Goal: Check status

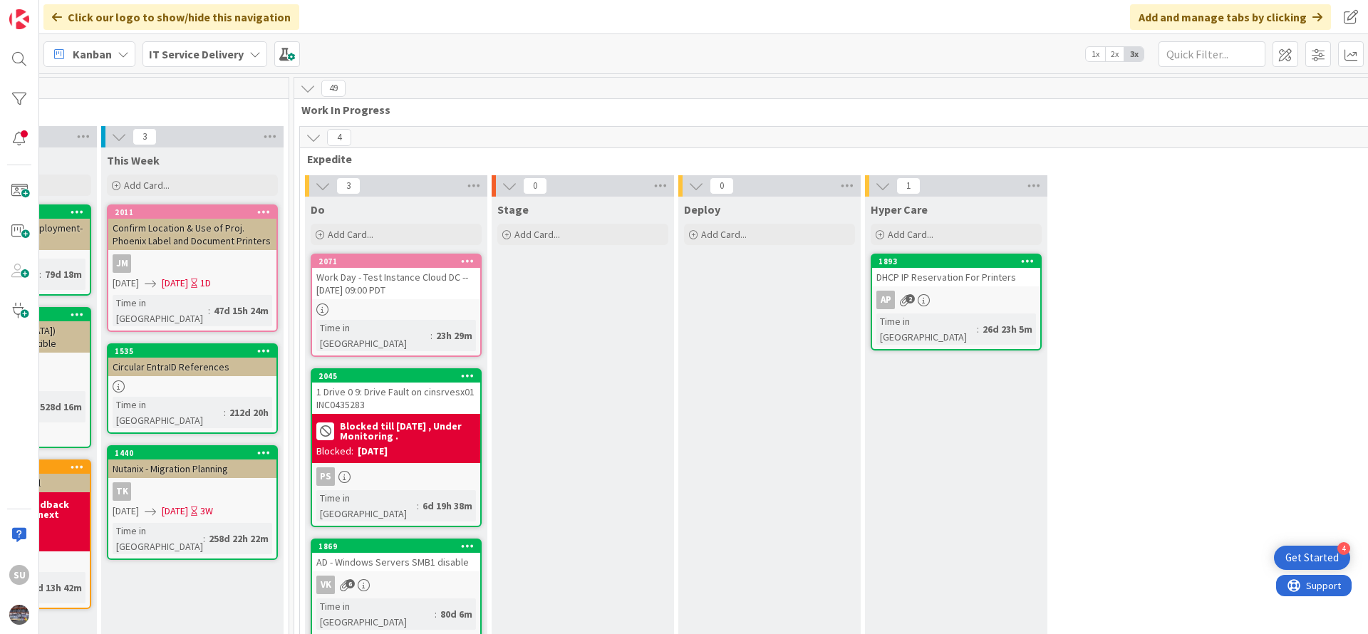
scroll to position [107, 695]
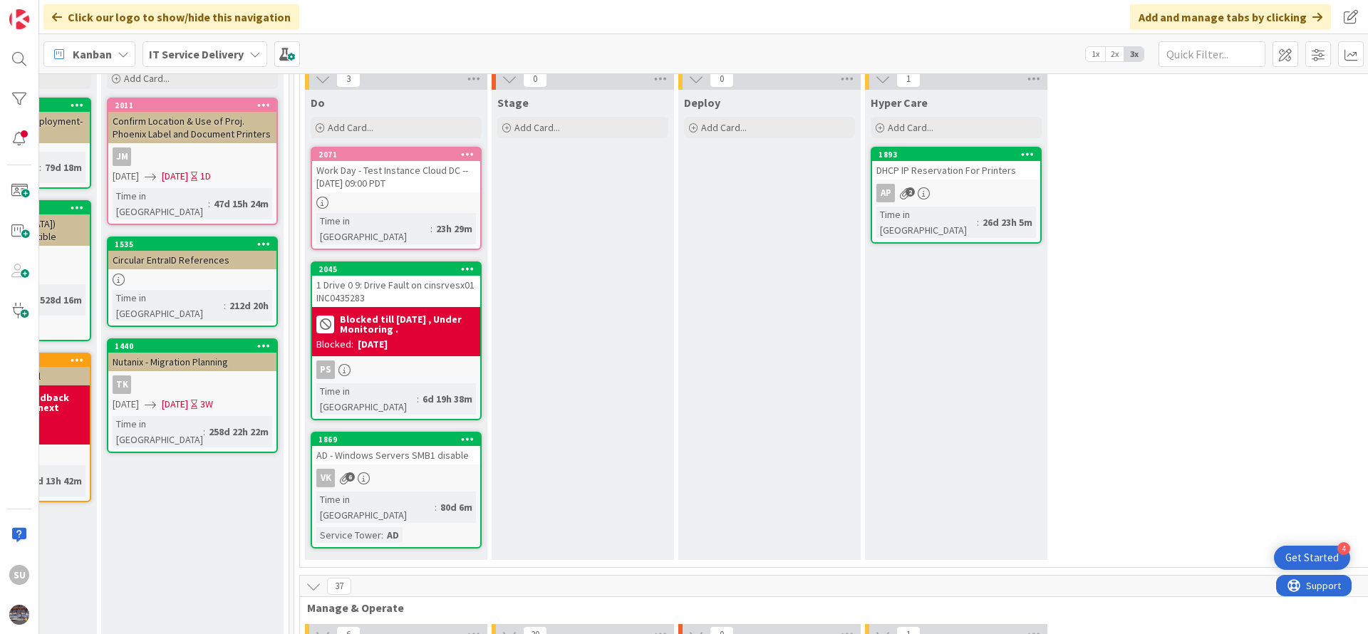
click at [403, 360] on div "PS" at bounding box center [396, 369] width 168 height 19
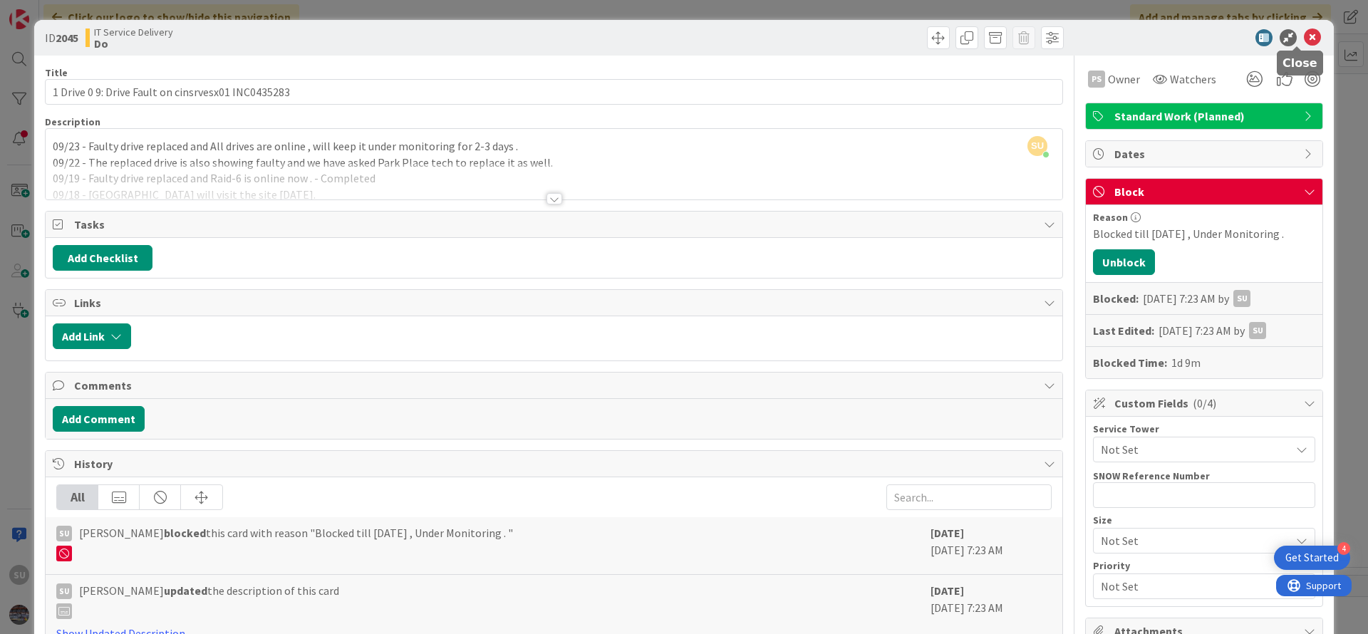
click at [1303, 41] on icon at bounding box center [1311, 37] width 17 height 17
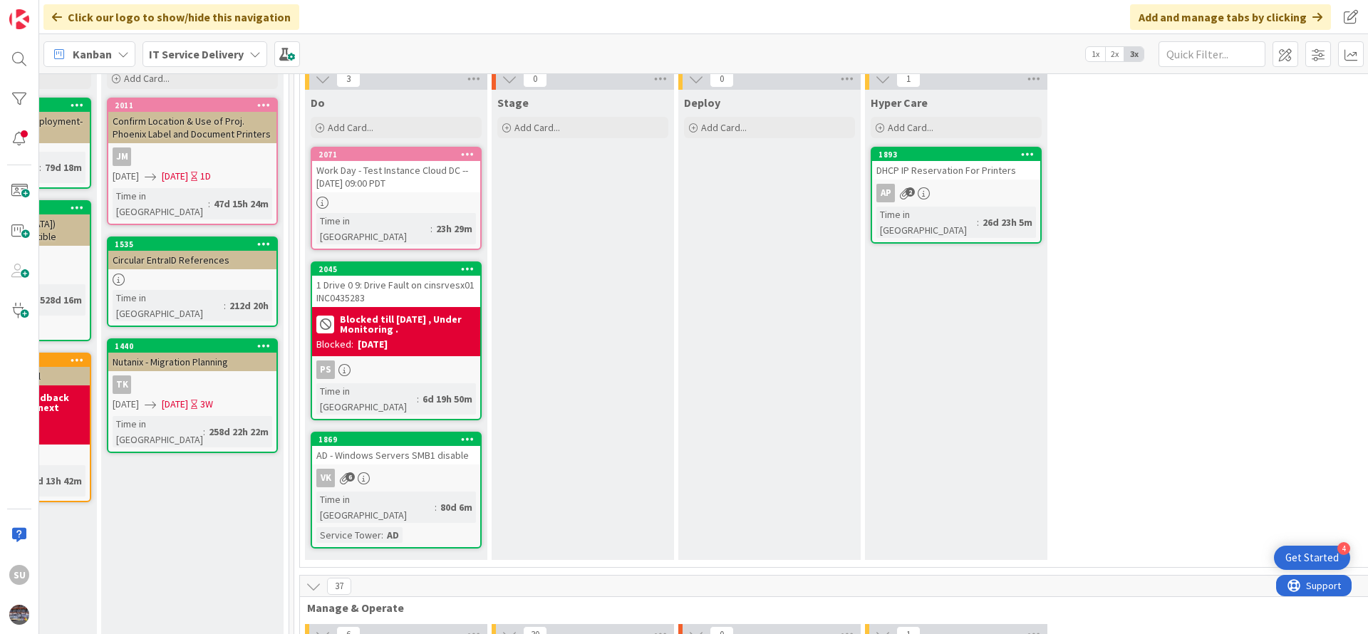
click at [417, 469] on div "VK 6" at bounding box center [396, 478] width 168 height 19
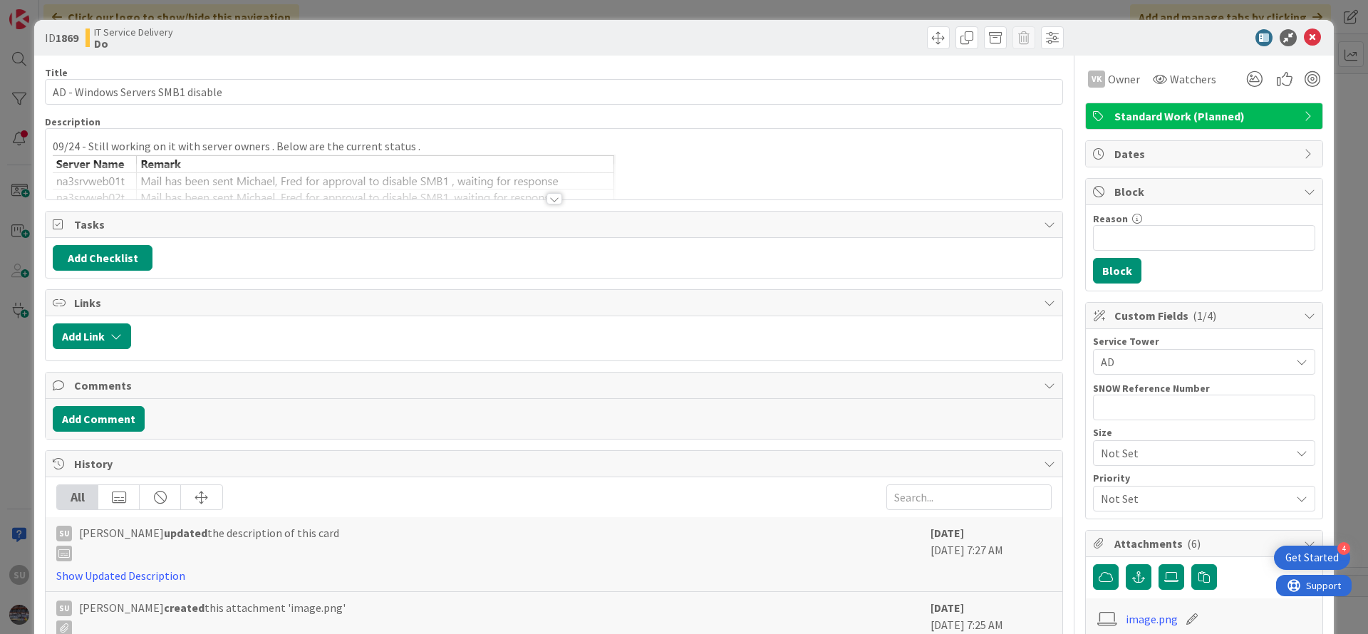
click at [546, 195] on div at bounding box center [554, 198] width 16 height 11
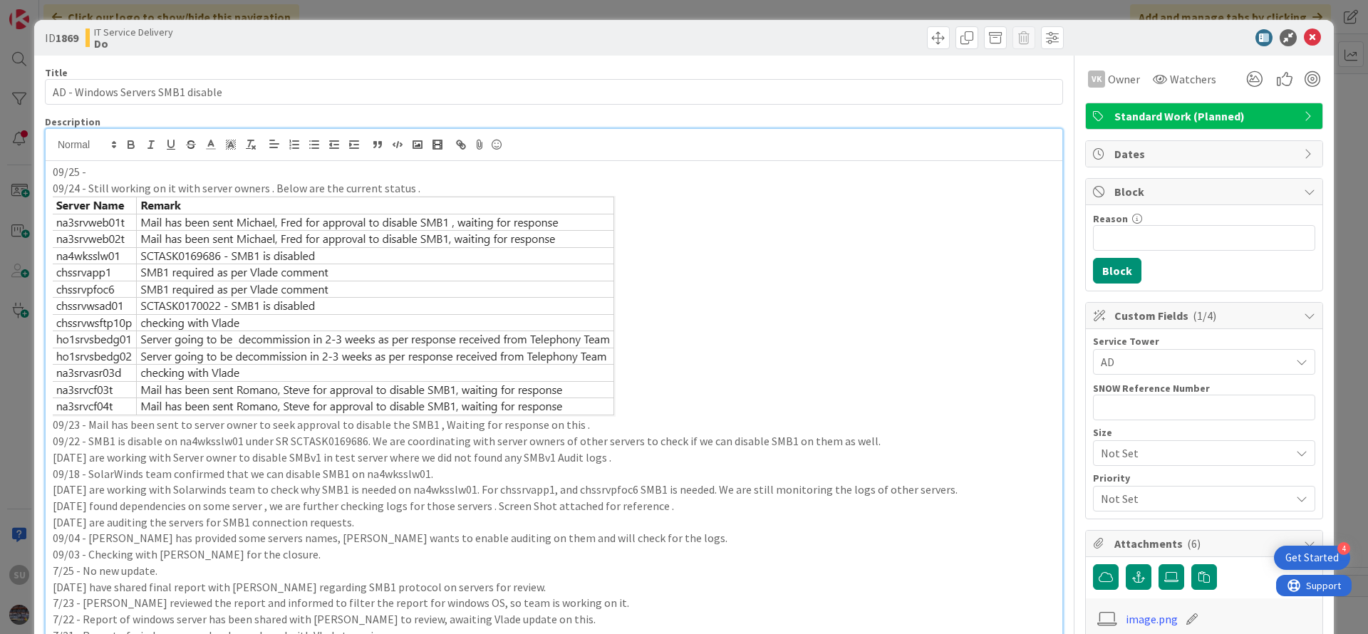
click at [97, 176] on p "09/25 -" at bounding box center [554, 172] width 1002 height 16
click at [1303, 36] on icon at bounding box center [1311, 37] width 17 height 17
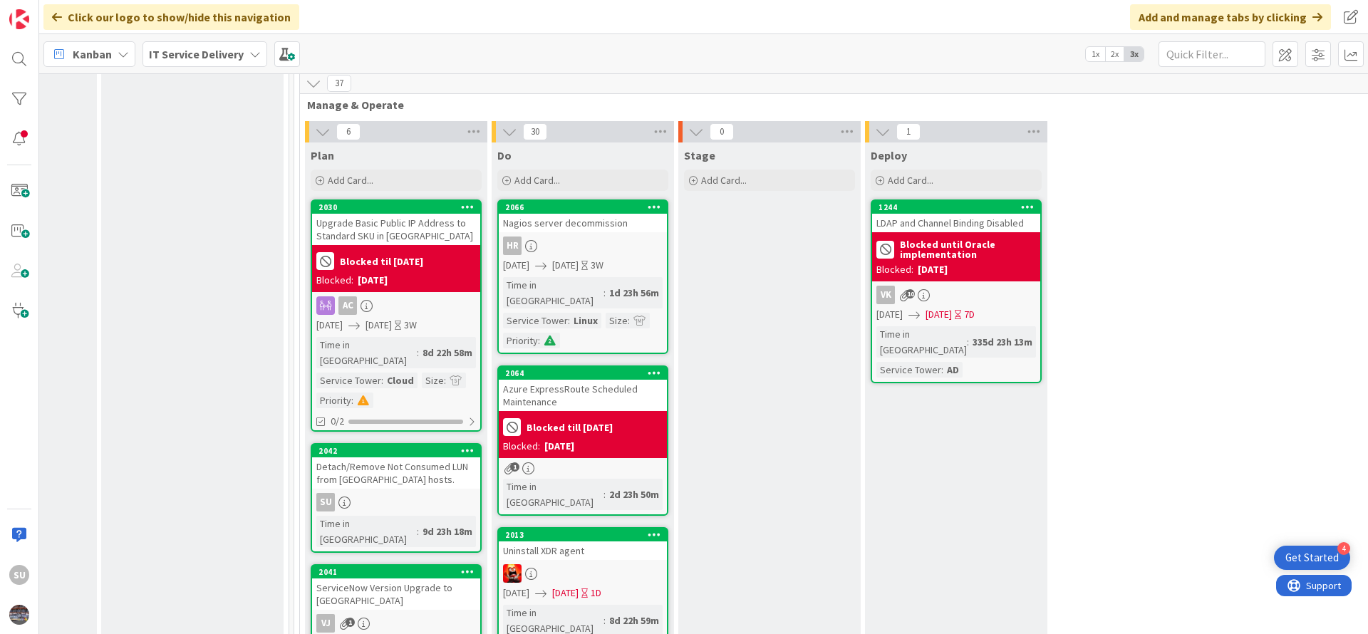
scroll to position [641, 695]
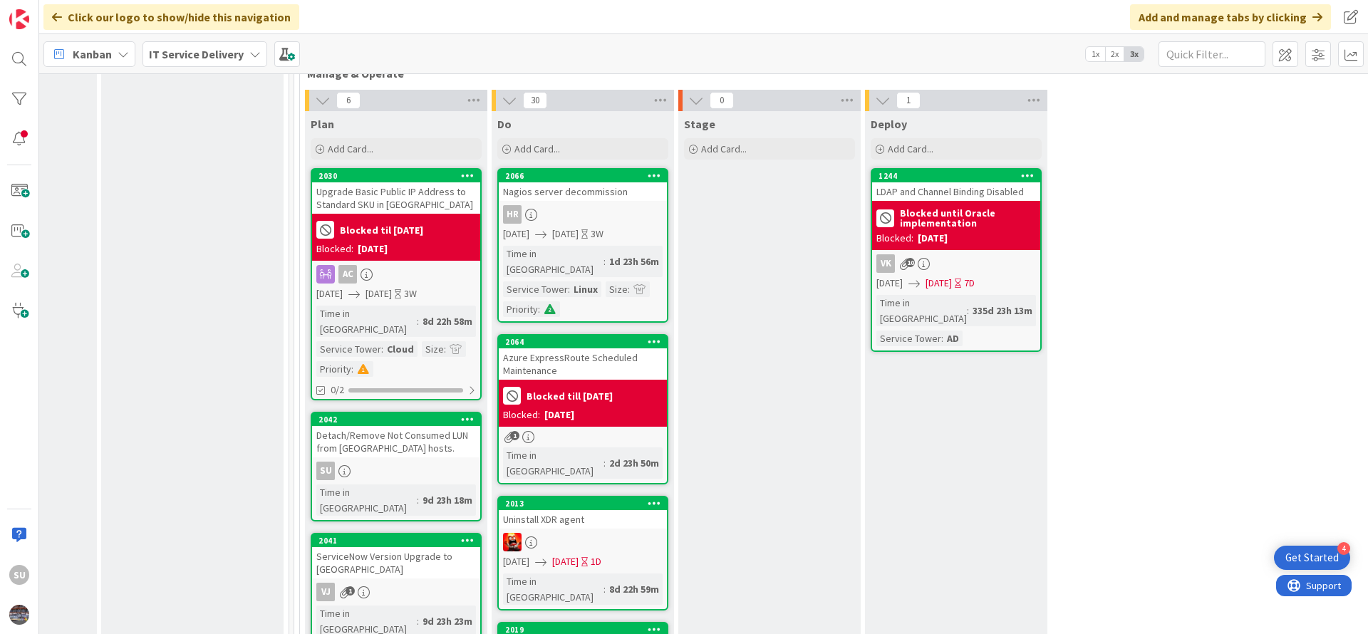
click at [382, 462] on div "SU" at bounding box center [396, 471] width 168 height 19
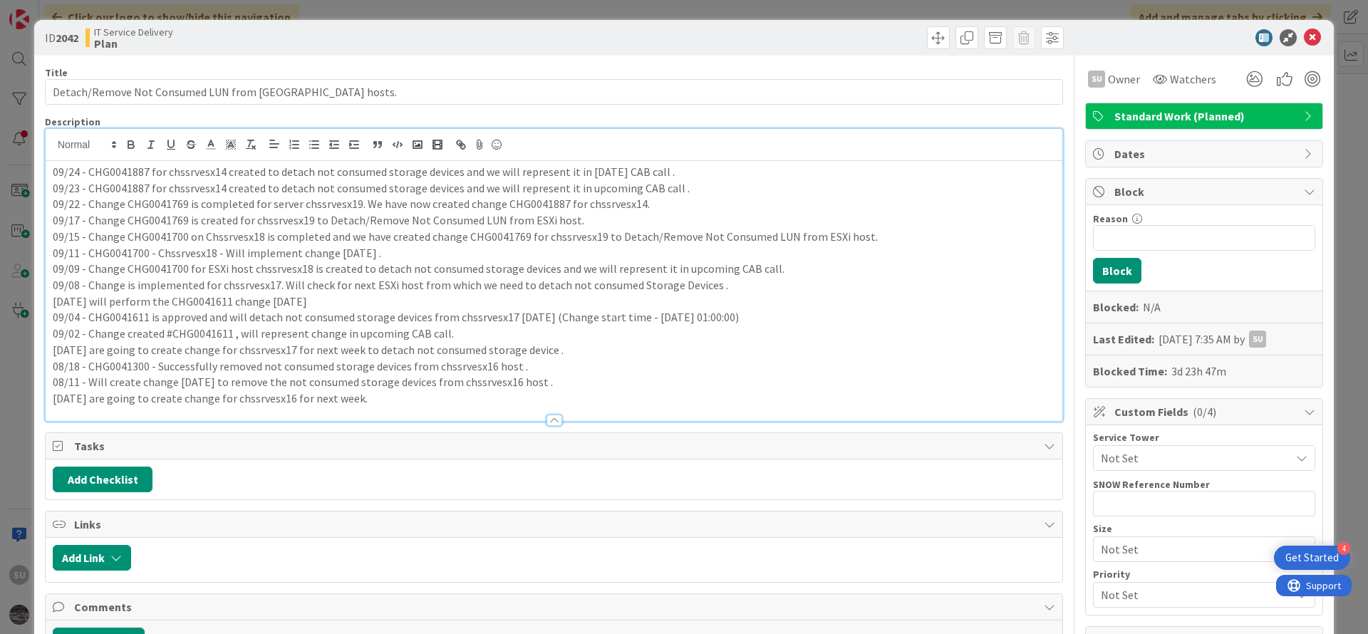
click at [51, 148] on div "09/24 - CHG0041887 for chssrvesx14 created to detach not consumed storage devic…" at bounding box center [554, 275] width 1016 height 292
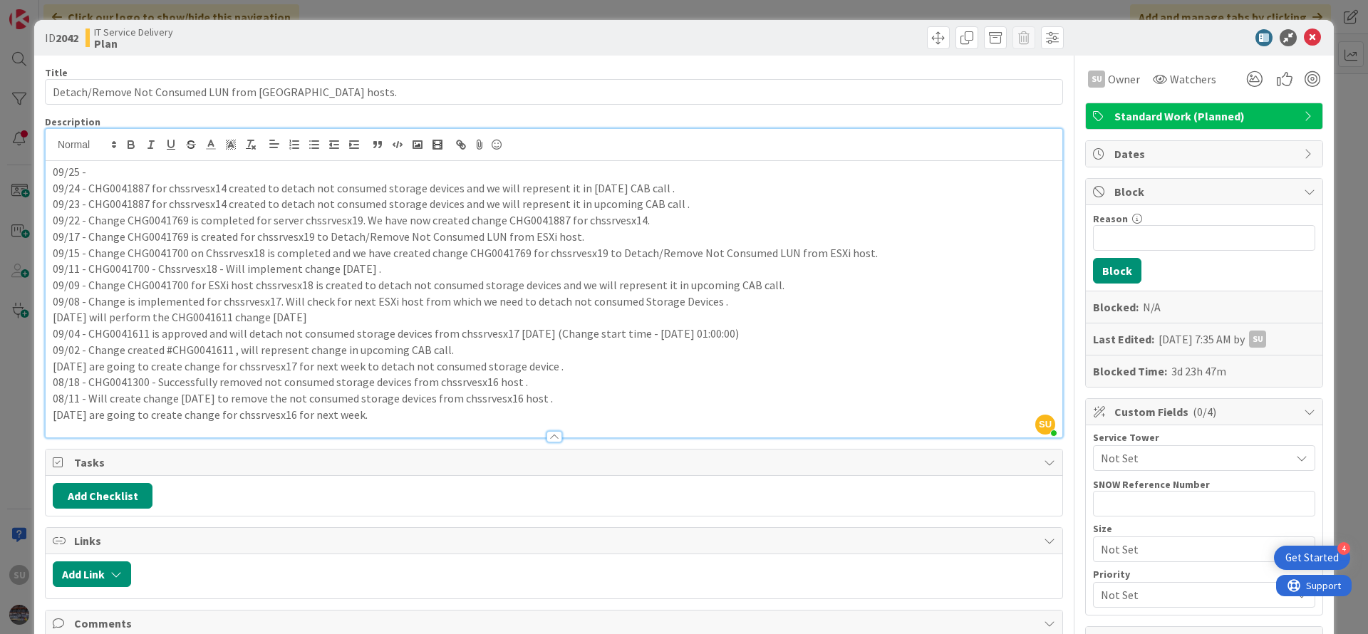
click at [97, 187] on p "09/24 - CHG0041887 for chssrvesx14 created to detach not consumed storage devic…" at bounding box center [554, 188] width 1002 height 16
copy p "CHG0041887"
click at [108, 170] on p "09/25 -" at bounding box center [554, 172] width 1002 height 16
click at [339, 172] on p "09/25 - CHG0041887 is Approved and will implement this [DATE] ." at bounding box center [554, 172] width 1002 height 16
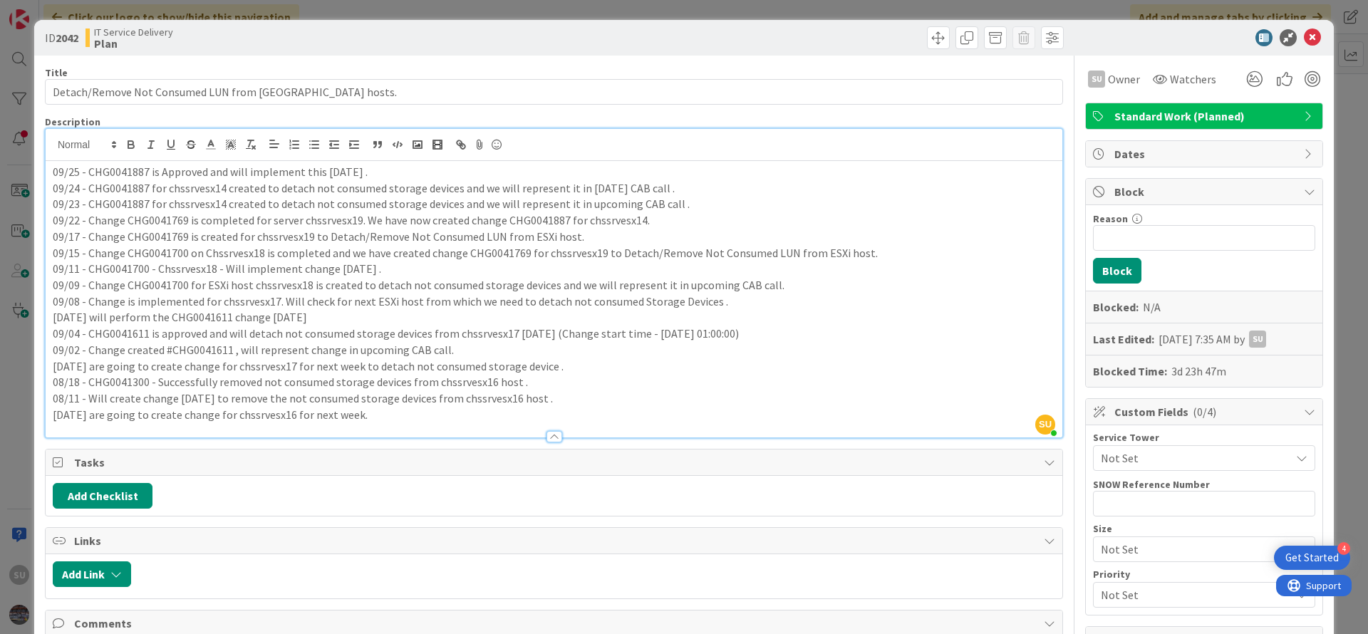
drag, startPoint x: 385, startPoint y: 213, endPoint x: 385, endPoint y: 203, distance: 10.0
click at [385, 213] on p "09/22 - Change CHG0041769 is completed for server chssrvesx19. We have now crea…" at bounding box center [554, 220] width 1002 height 16
drag, startPoint x: 367, startPoint y: 170, endPoint x: 323, endPoint y: 173, distance: 44.3
click at [323, 173] on p "09/25 - CHG0041887 is Approved and will implement this [DATE] ." at bounding box center [554, 172] width 1002 height 16
click at [1303, 40] on icon at bounding box center [1311, 37] width 17 height 17
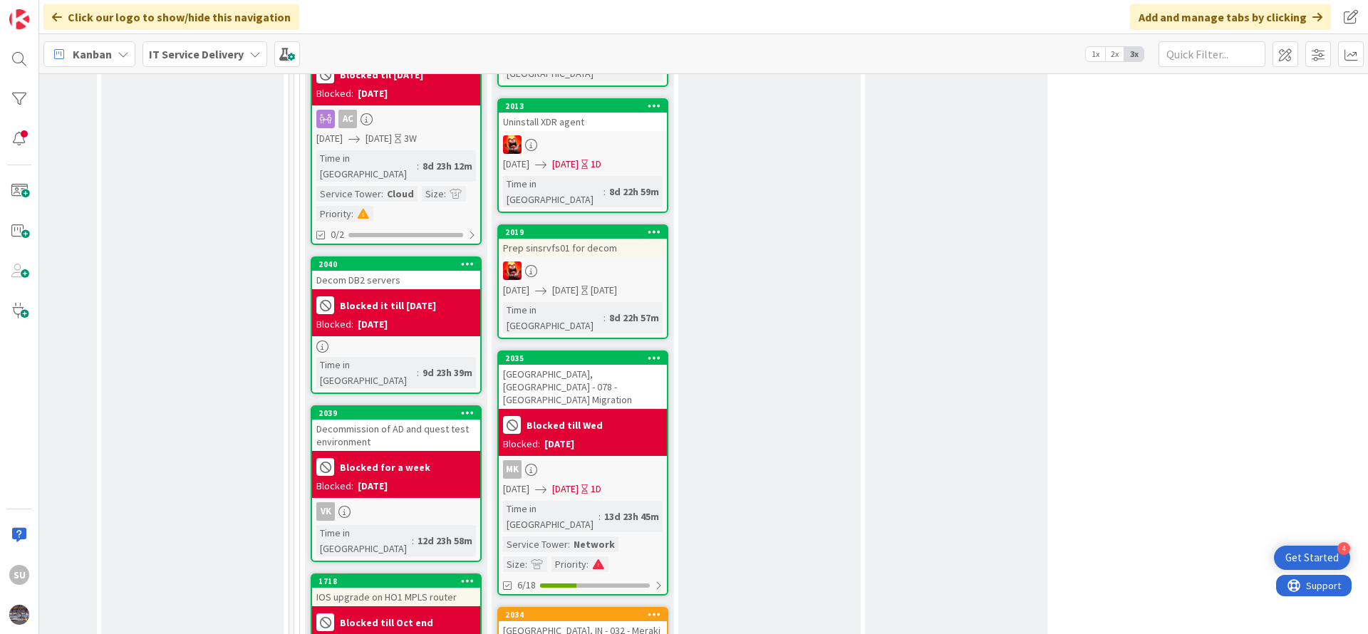
scroll to position [1068, 695]
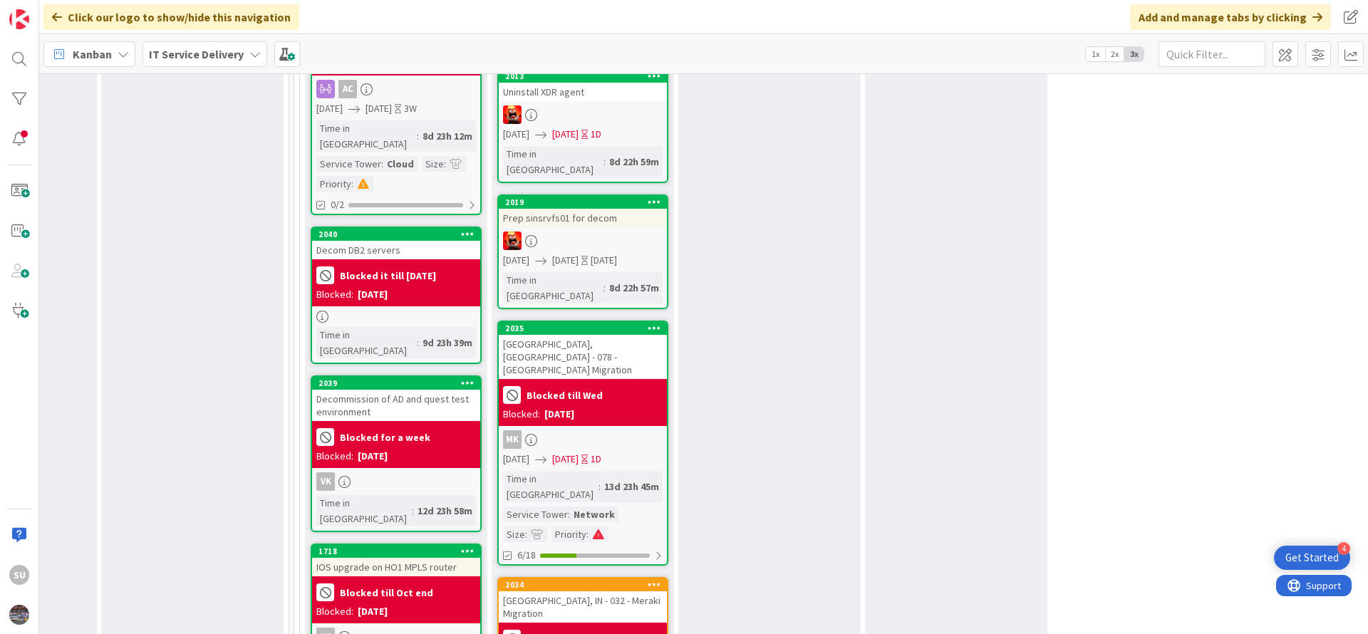
click at [394, 472] on div "VK" at bounding box center [396, 481] width 168 height 19
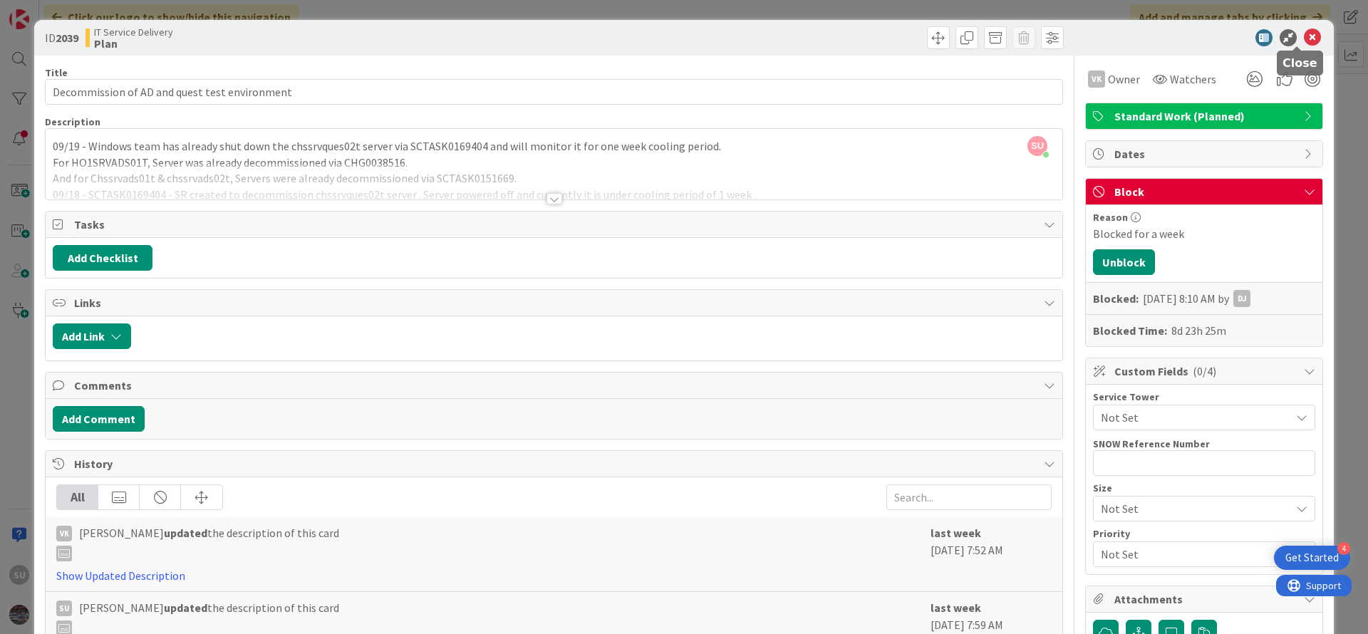
click at [1303, 42] on icon at bounding box center [1311, 37] width 17 height 17
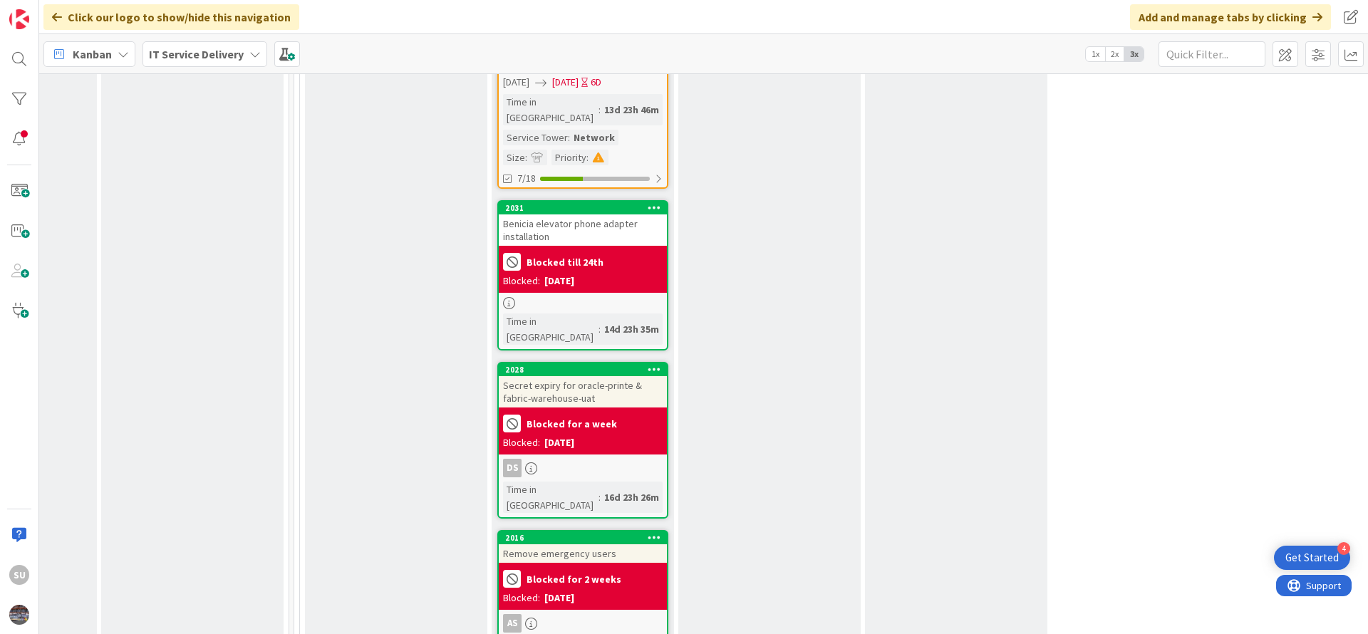
scroll to position [1816, 695]
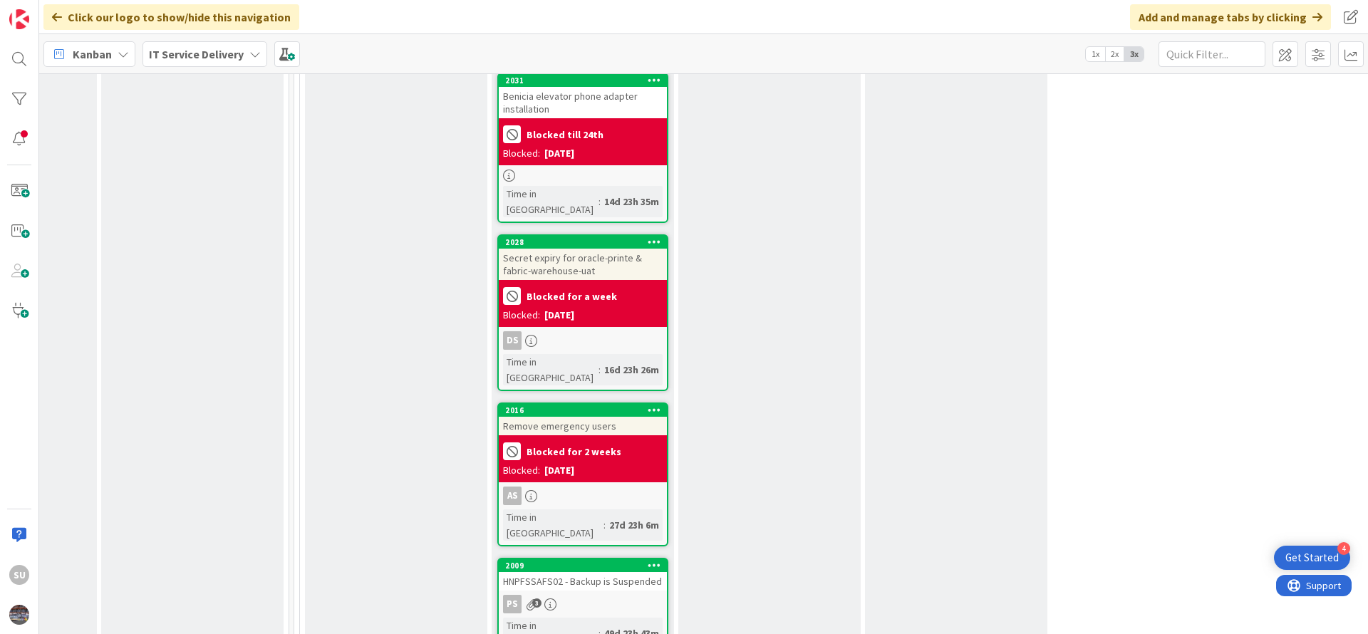
click at [593, 595] on div "PS 3" at bounding box center [583, 604] width 168 height 19
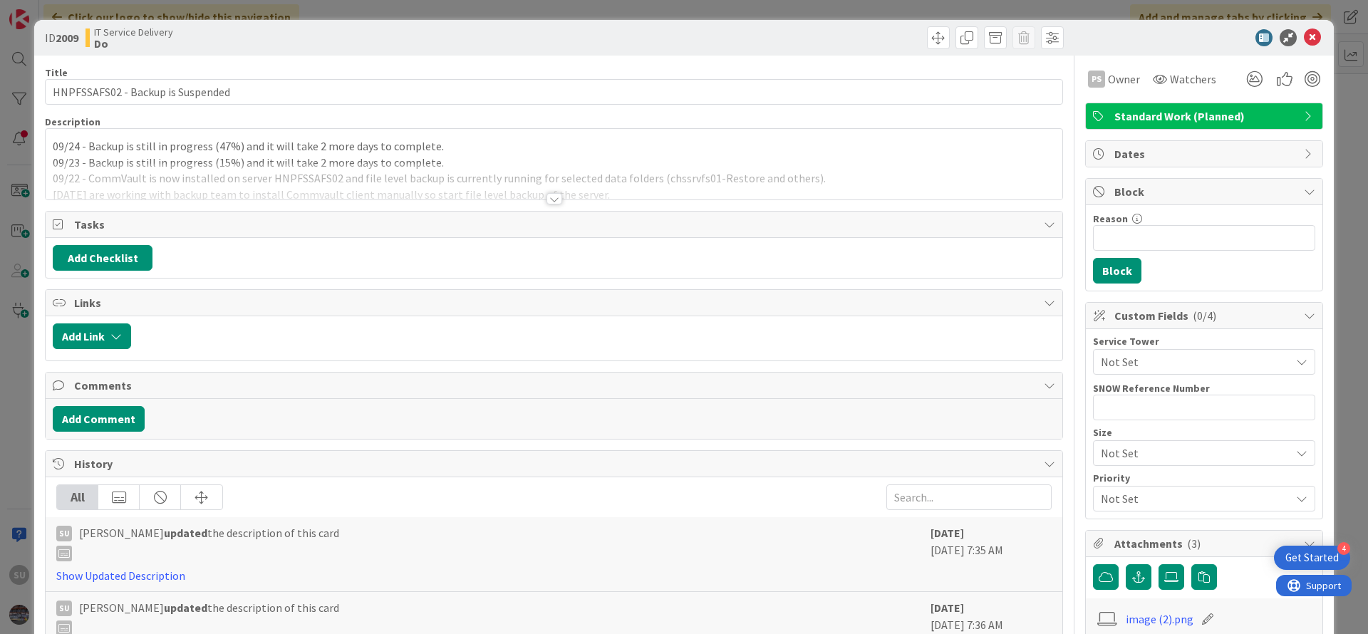
click at [48, 144] on div "09/24 - Backup is still in progress (47%) and it will take 2 more days to compl…" at bounding box center [554, 164] width 1016 height 71
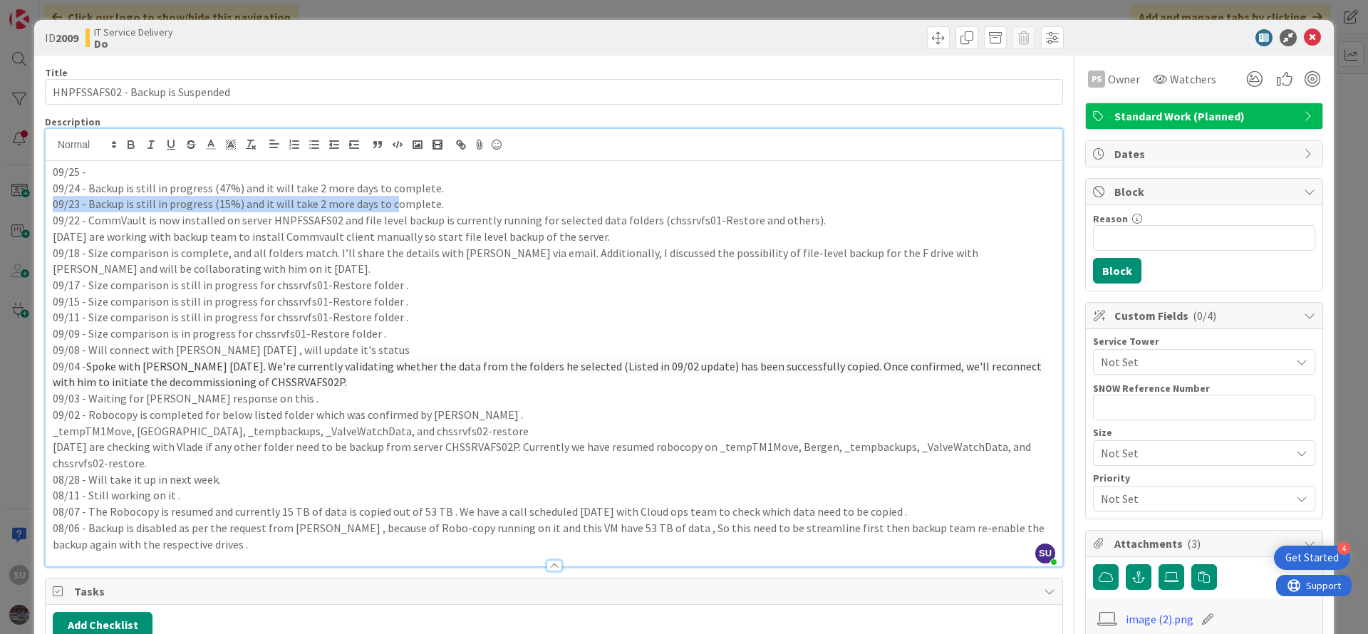
drag, startPoint x: 429, startPoint y: 192, endPoint x: 388, endPoint y: 199, distance: 41.3
click at [388, 199] on div "09/25 - 09/24 - Backup is still in progress (47%) and it will take 2 more days …" at bounding box center [554, 363] width 1016 height 405
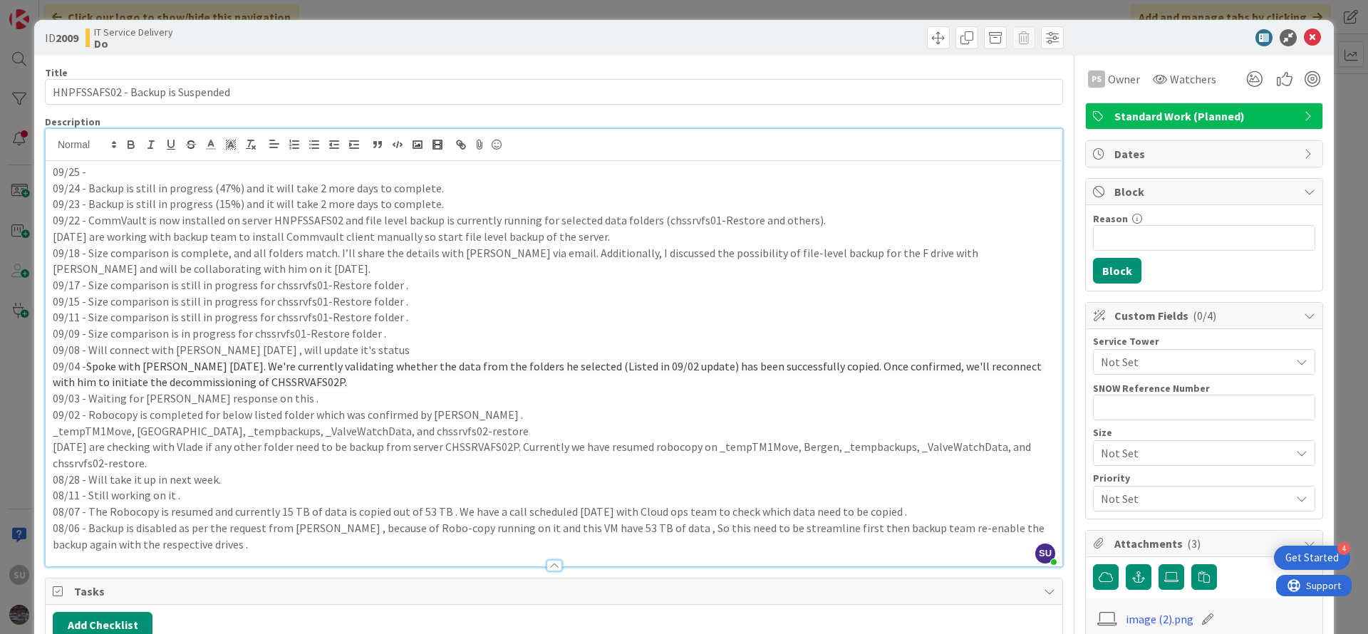
drag, startPoint x: 452, startPoint y: 209, endPoint x: 438, endPoint y: 201, distance: 16.0
click at [451, 209] on p "09/23 - Backup is still in progress (15%) and it will take 2 more days to compl…" at bounding box center [554, 204] width 1002 height 16
drag, startPoint x: 438, startPoint y: 190, endPoint x: 89, endPoint y: 184, distance: 349.1
click at [89, 184] on p "09/24 - Backup is still in progress (47%) and it will take 2 more days to compl…" at bounding box center [554, 188] width 1002 height 16
copy p "Backup is still in progress (47%) and it will take 2 more days to complete."
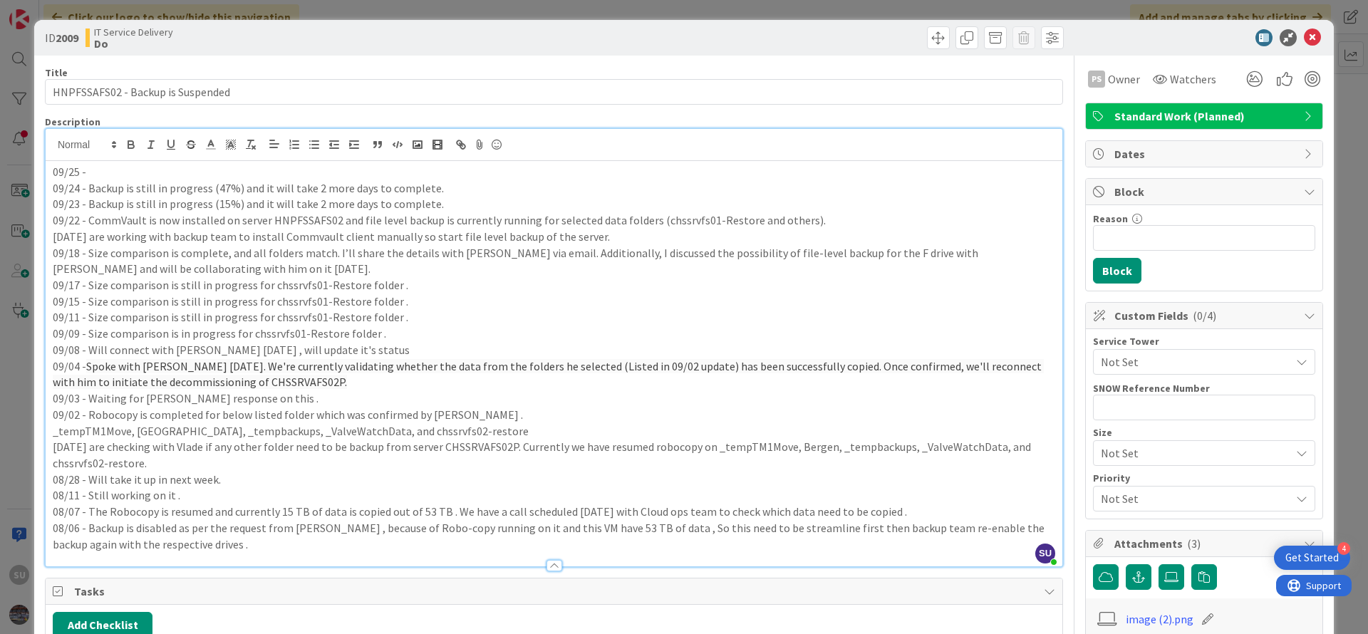
click at [120, 167] on p "09/25 -" at bounding box center [554, 172] width 1002 height 16
click at [222, 170] on p "09/25 - Backup is still in progress (47%) and it will take 2 more days to compl…" at bounding box center [554, 172] width 1002 height 16
click at [313, 207] on p "09/23 - Backup is still in progress (15%) and it will take 2 more days to compl…" at bounding box center [554, 204] width 1002 height 16
click at [1303, 39] on icon at bounding box center [1311, 37] width 17 height 17
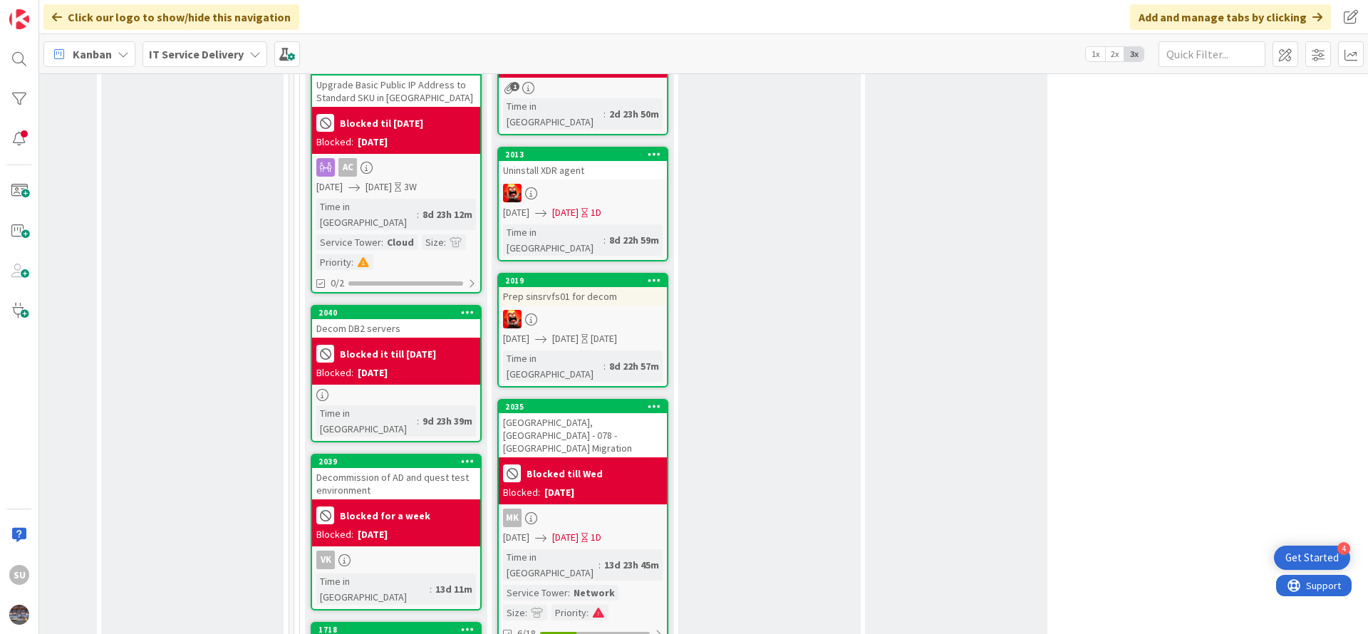
scroll to position [996, 695]
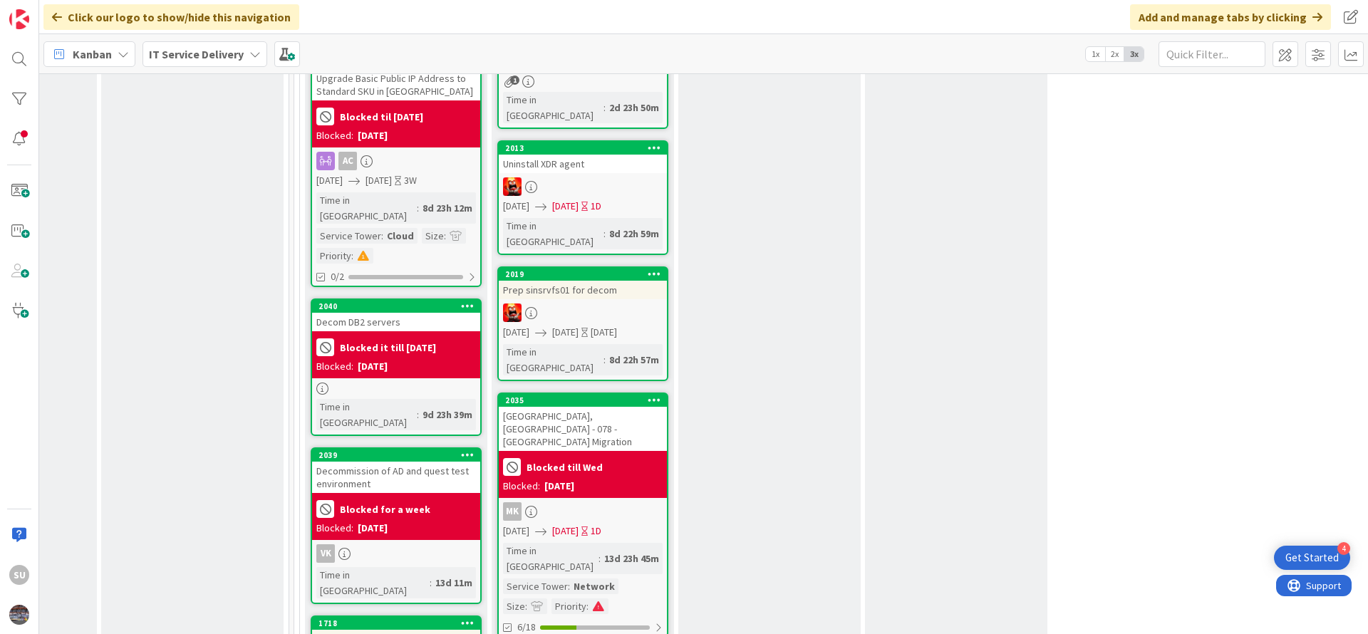
click at [412, 544] on div "VK" at bounding box center [396, 553] width 168 height 19
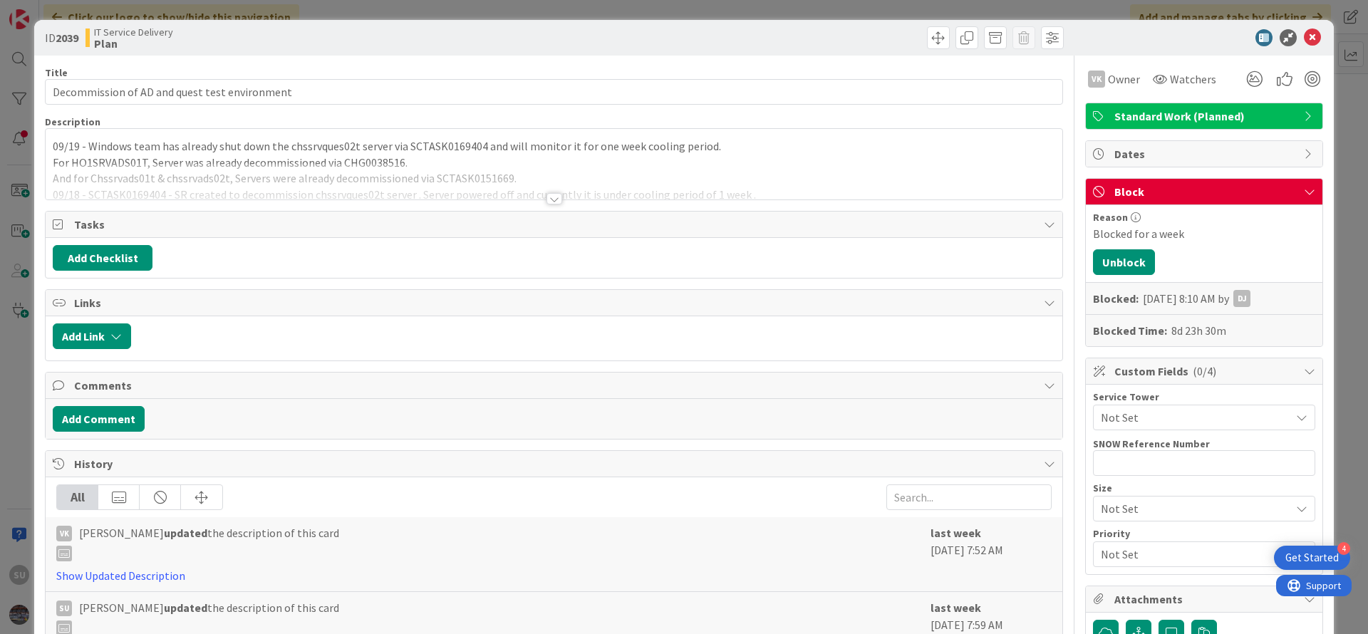
click at [546, 196] on div at bounding box center [554, 198] width 16 height 11
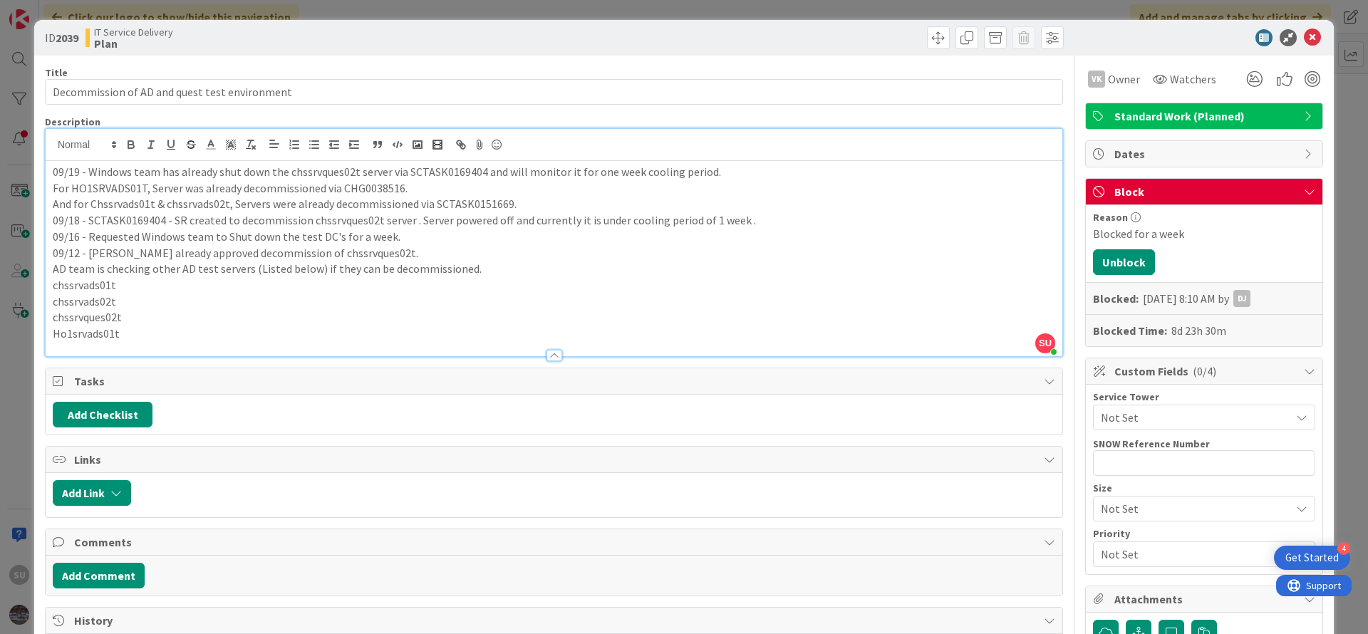
click at [51, 175] on div "09/19 - Windows team has already shut down the chssrvques02t server via SCTASK0…" at bounding box center [554, 258] width 1016 height 195
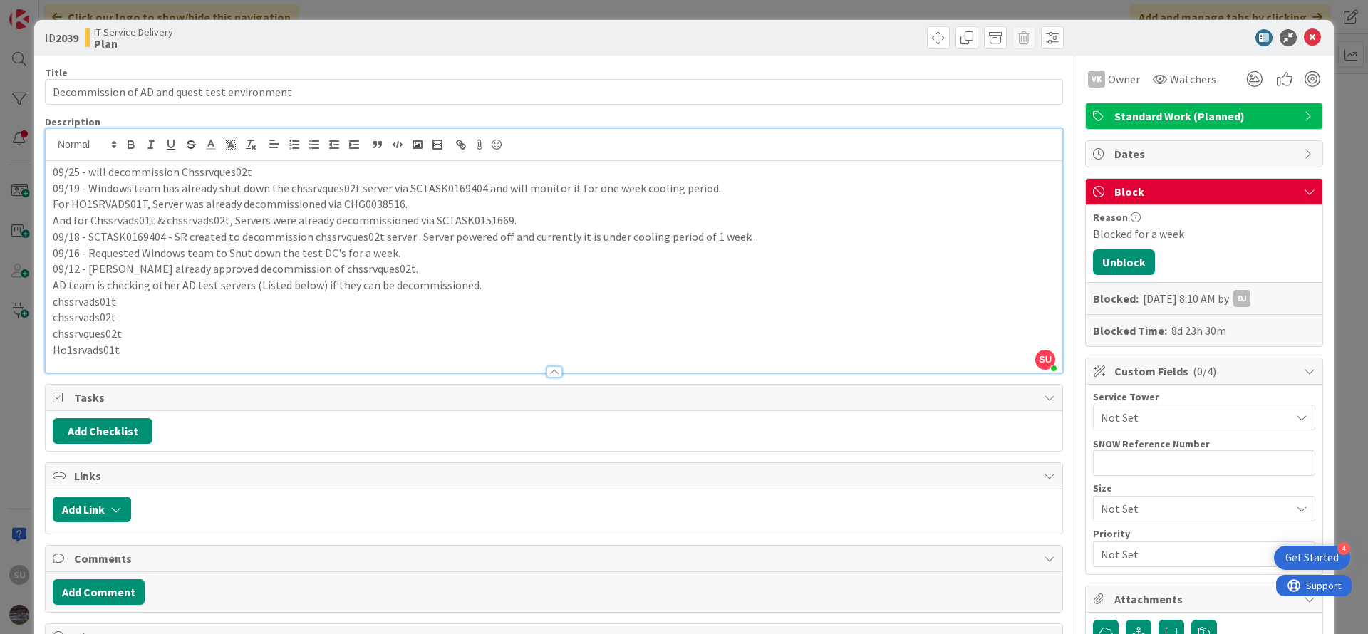
click at [446, 187] on p "09/19 - Windows team has already shut down the chssrvques02t server via SCTASK0…" at bounding box center [554, 188] width 1002 height 16
copy p "SCTASK0169404"
click at [95, 170] on p "09/25 - will decommission Chssrvques02t" at bounding box center [554, 172] width 1002 height 16
click at [275, 166] on p "09/25 - Will decommission Chssrvques02t" at bounding box center [554, 172] width 1002 height 16
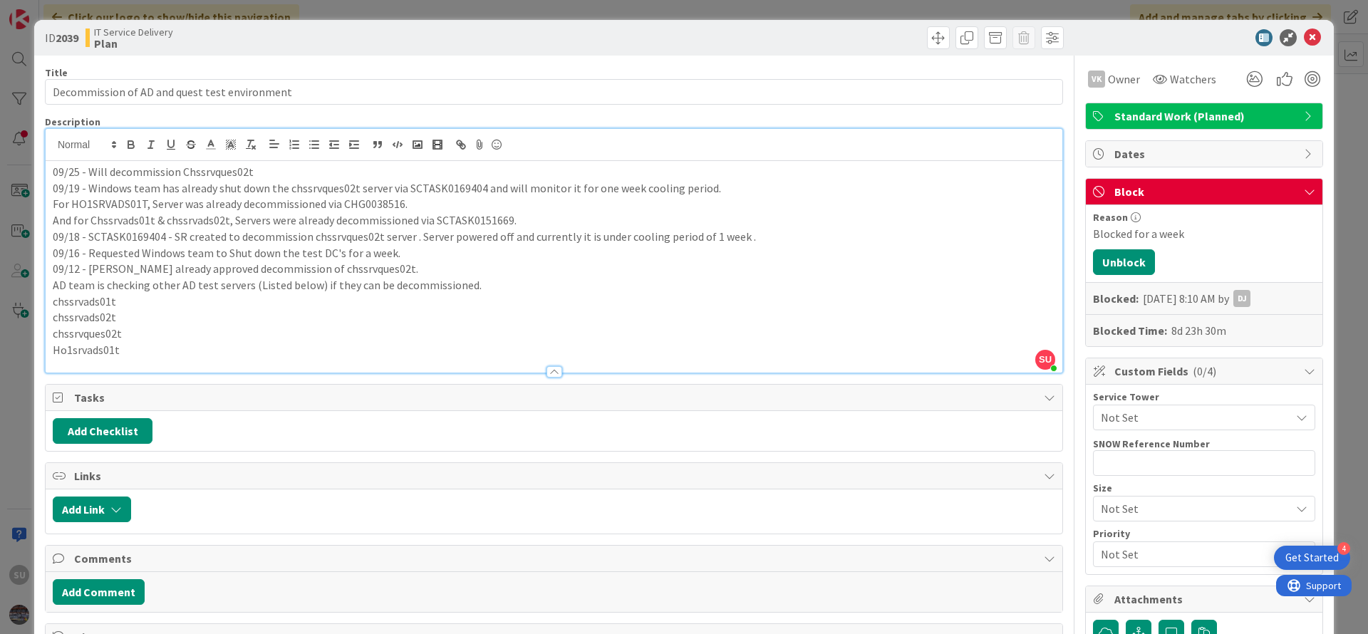
click at [85, 174] on p "09/25 - Will decommission Chssrvques02t" at bounding box center [554, 172] width 1002 height 16
click at [84, 175] on p "09/25 -SCTASK0169404 Will decommission Chssrvques02t" at bounding box center [554, 172] width 1002 height 16
click at [164, 172] on p "09/25 - SCTASK0169404 Will decommission Chssrvques02t" at bounding box center [554, 172] width 1002 height 16
click at [165, 172] on p "09/25 - SCTASK0169404 Will decommission Chssrvques02t" at bounding box center [554, 172] width 1002 height 16
click at [360, 167] on p "09/25 - SCTASK0169404 - Will decommission Chssrvques02t" at bounding box center [554, 172] width 1002 height 16
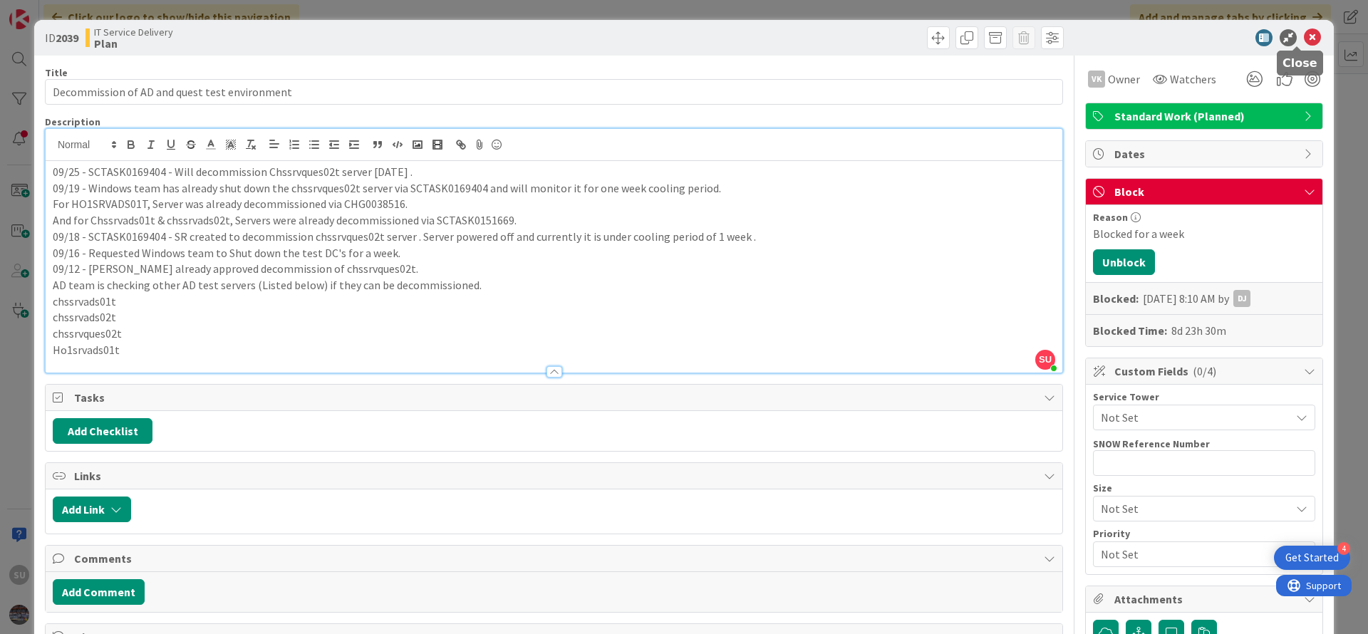
click at [1303, 40] on icon at bounding box center [1311, 37] width 17 height 17
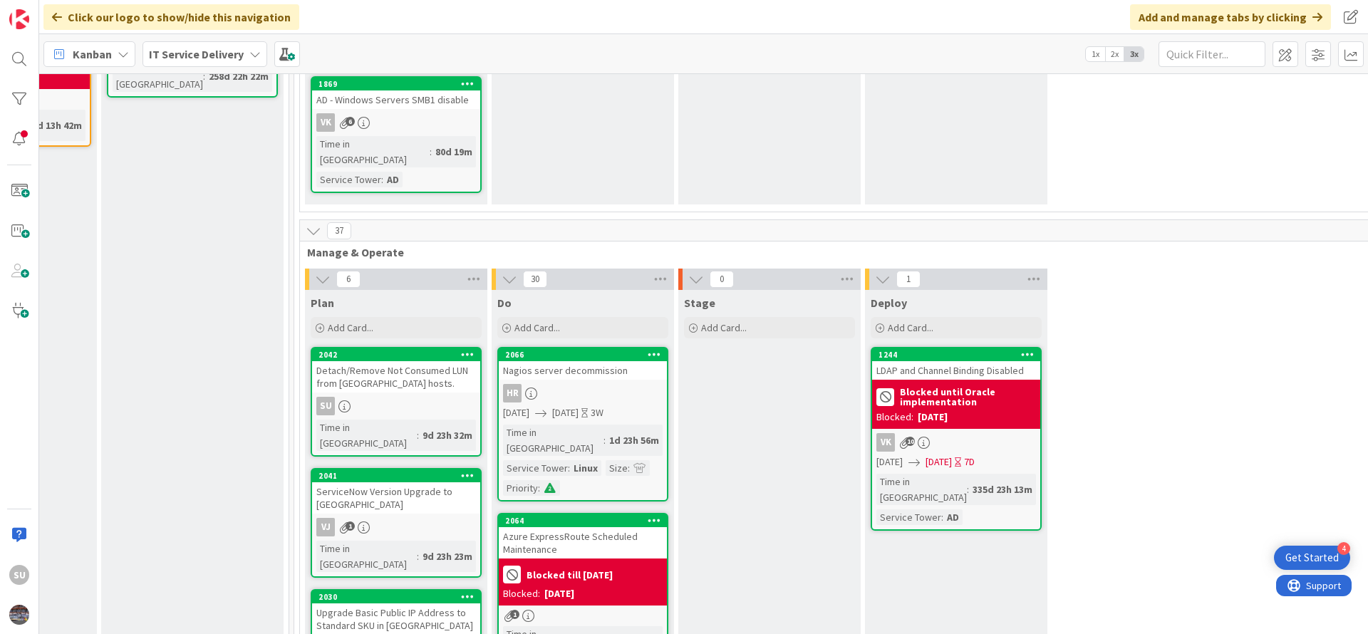
scroll to position [249, 695]
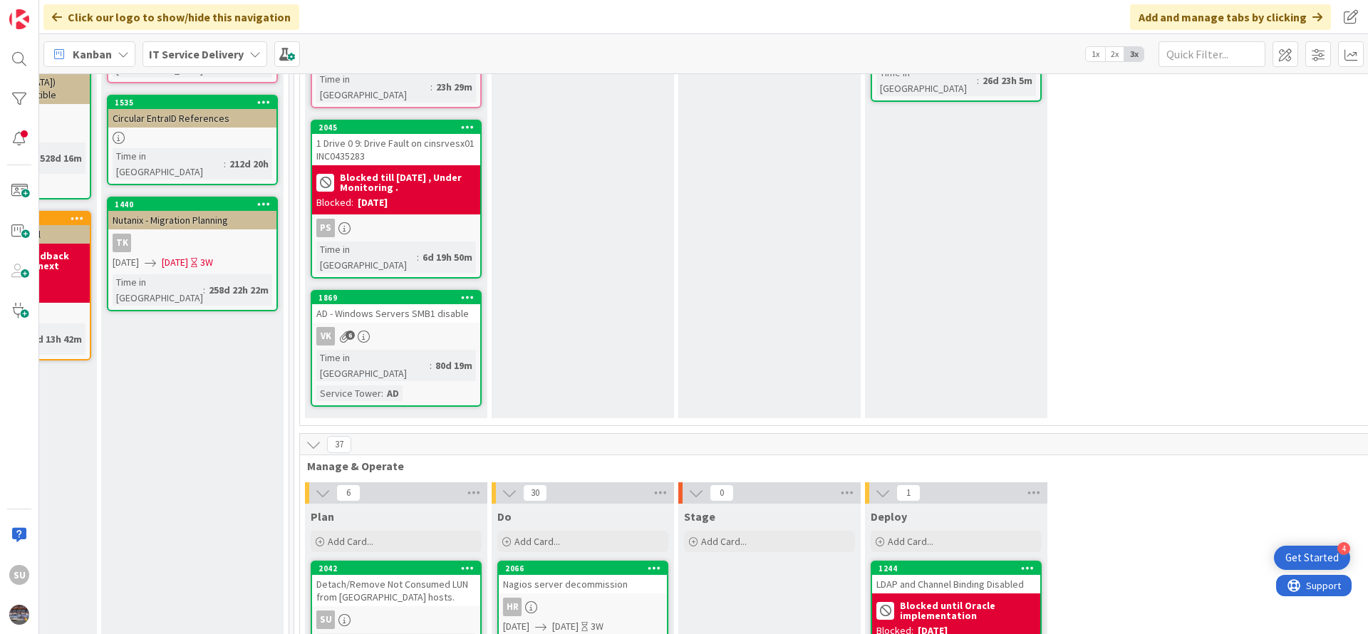
click at [450, 350] on div "Time in Column : 80d 19m Service Tower : AD" at bounding box center [396, 375] width 160 height 51
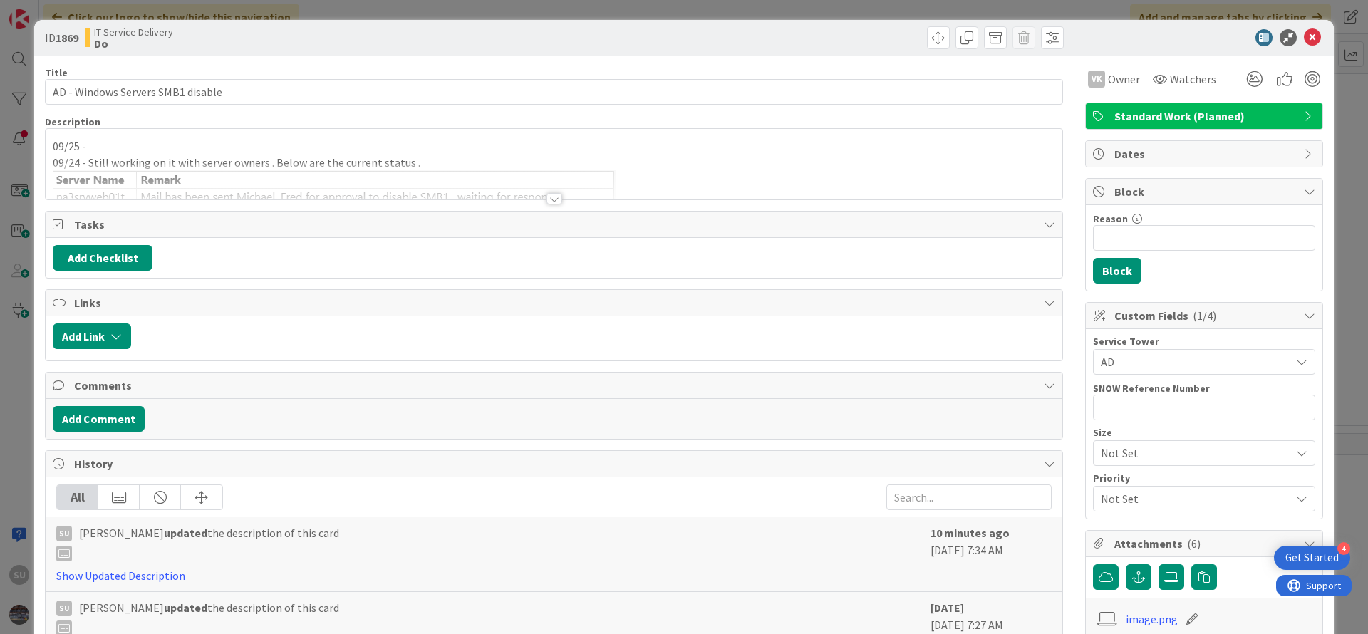
click at [551, 199] on div at bounding box center [554, 198] width 16 height 11
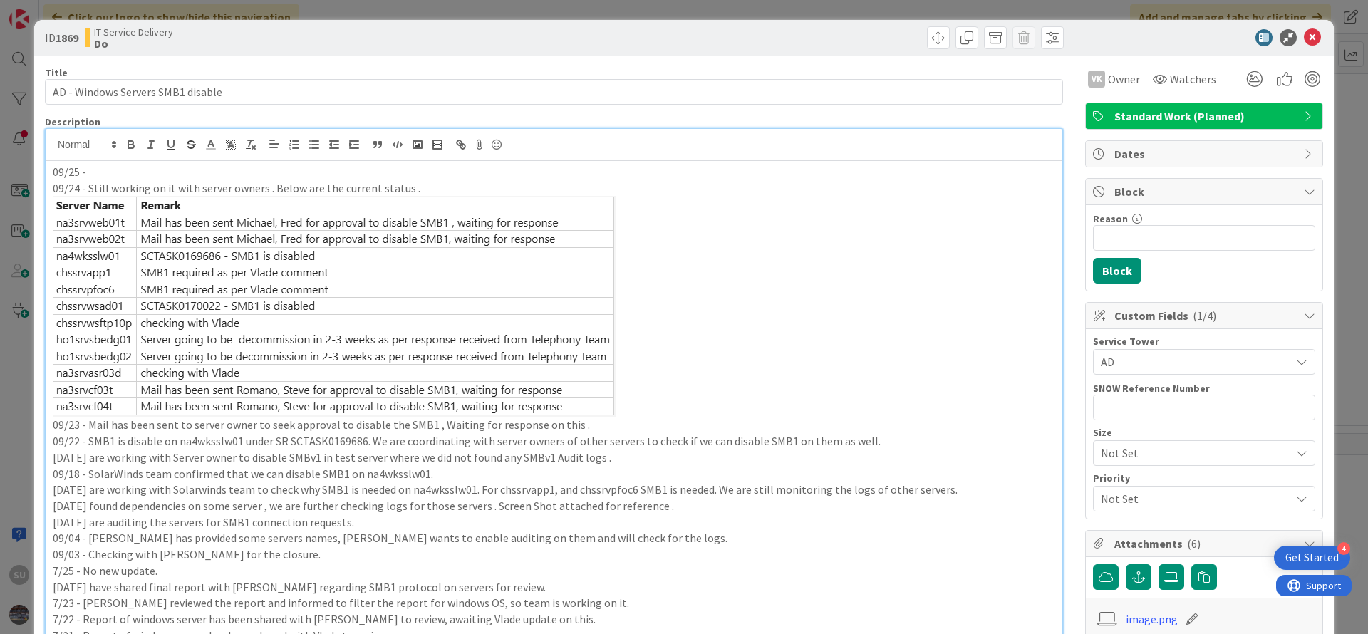
click at [102, 170] on p "09/25 -" at bounding box center [554, 172] width 1002 height 16
drag, startPoint x: 109, startPoint y: 176, endPoint x: 249, endPoint y: 176, distance: 140.3
click at [249, 176] on p "09/25 - Still working with server owner" at bounding box center [554, 172] width 1002 height 16
drag, startPoint x: 331, startPoint y: 281, endPoint x: 323, endPoint y: 281, distance: 8.5
click at [323, 281] on img at bounding box center [334, 306] width 563 height 221
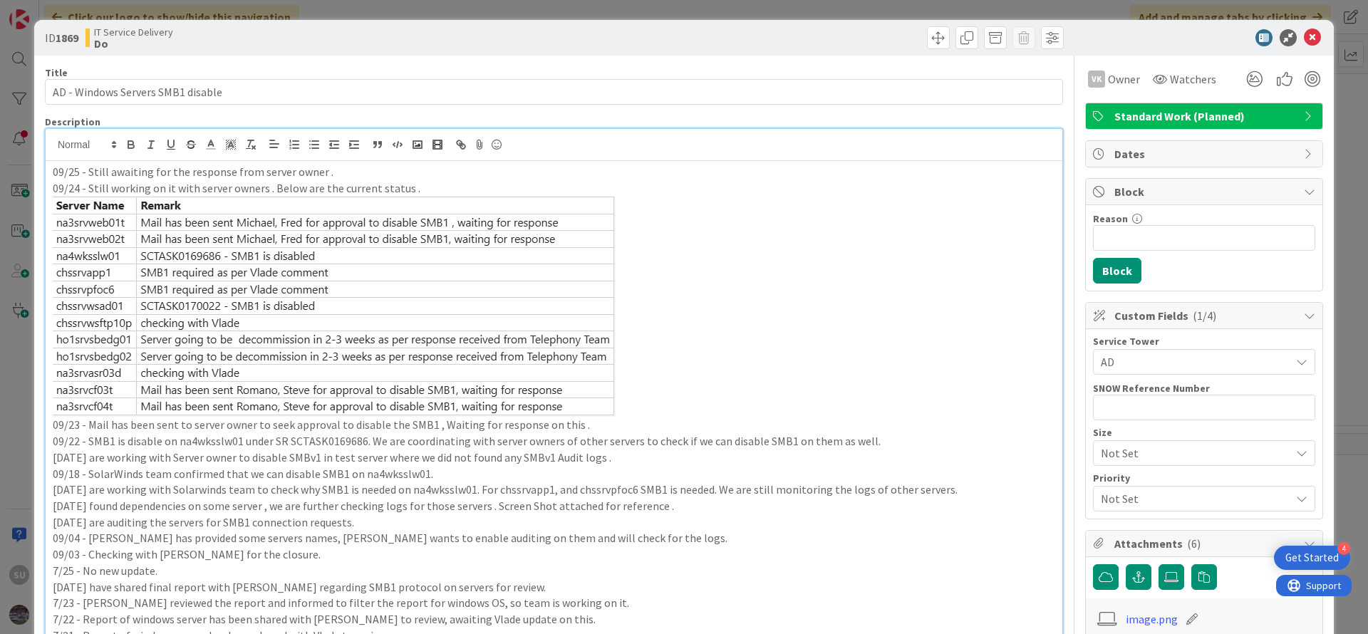
click at [785, 288] on p at bounding box center [554, 306] width 1002 height 221
click at [713, 271] on p at bounding box center [554, 306] width 1002 height 221
click at [1303, 38] on icon at bounding box center [1311, 37] width 17 height 17
